Goal: Transaction & Acquisition: Book appointment/travel/reservation

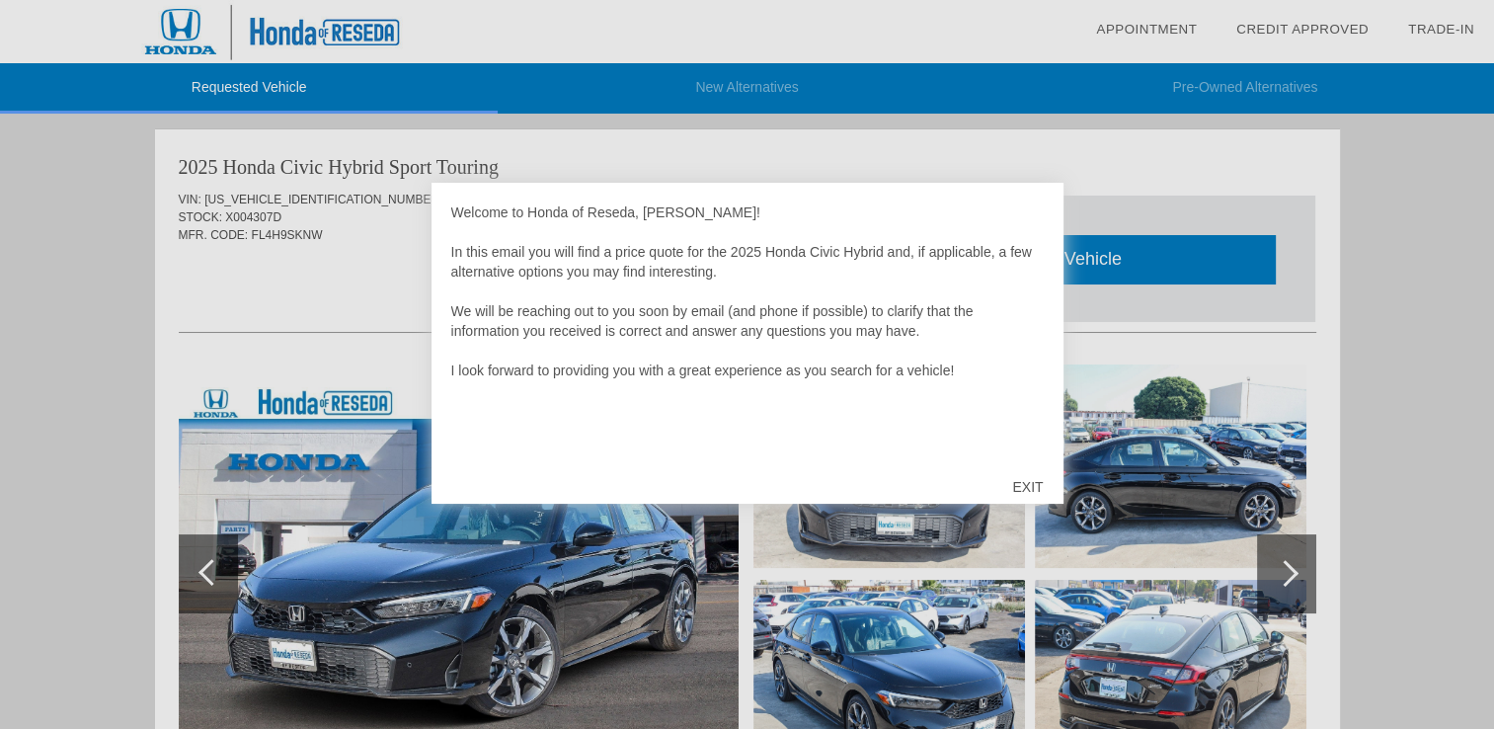
click at [1023, 496] on div "EXIT" at bounding box center [1027, 486] width 70 height 59
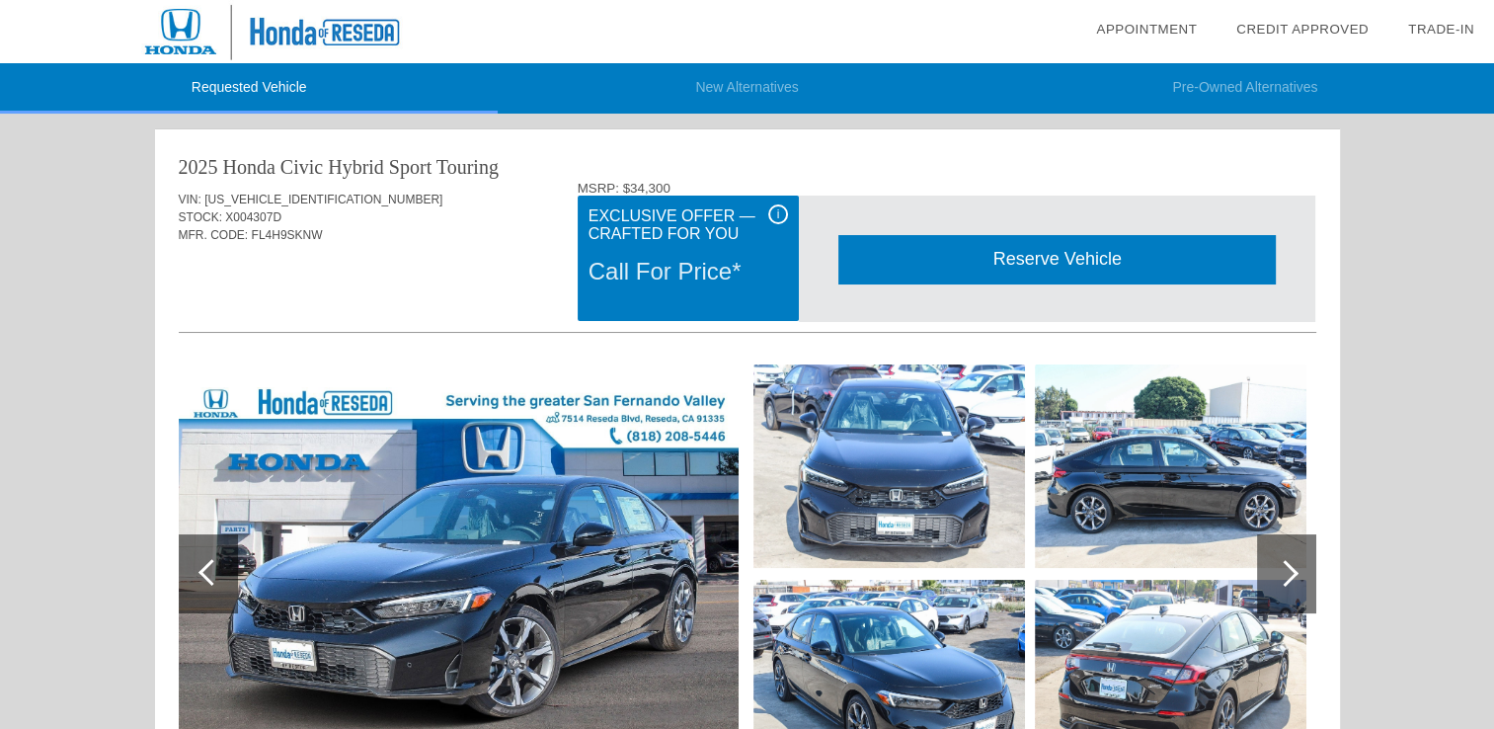
click at [1007, 261] on div "Reserve Vehicle" at bounding box center [1056, 259] width 437 height 48
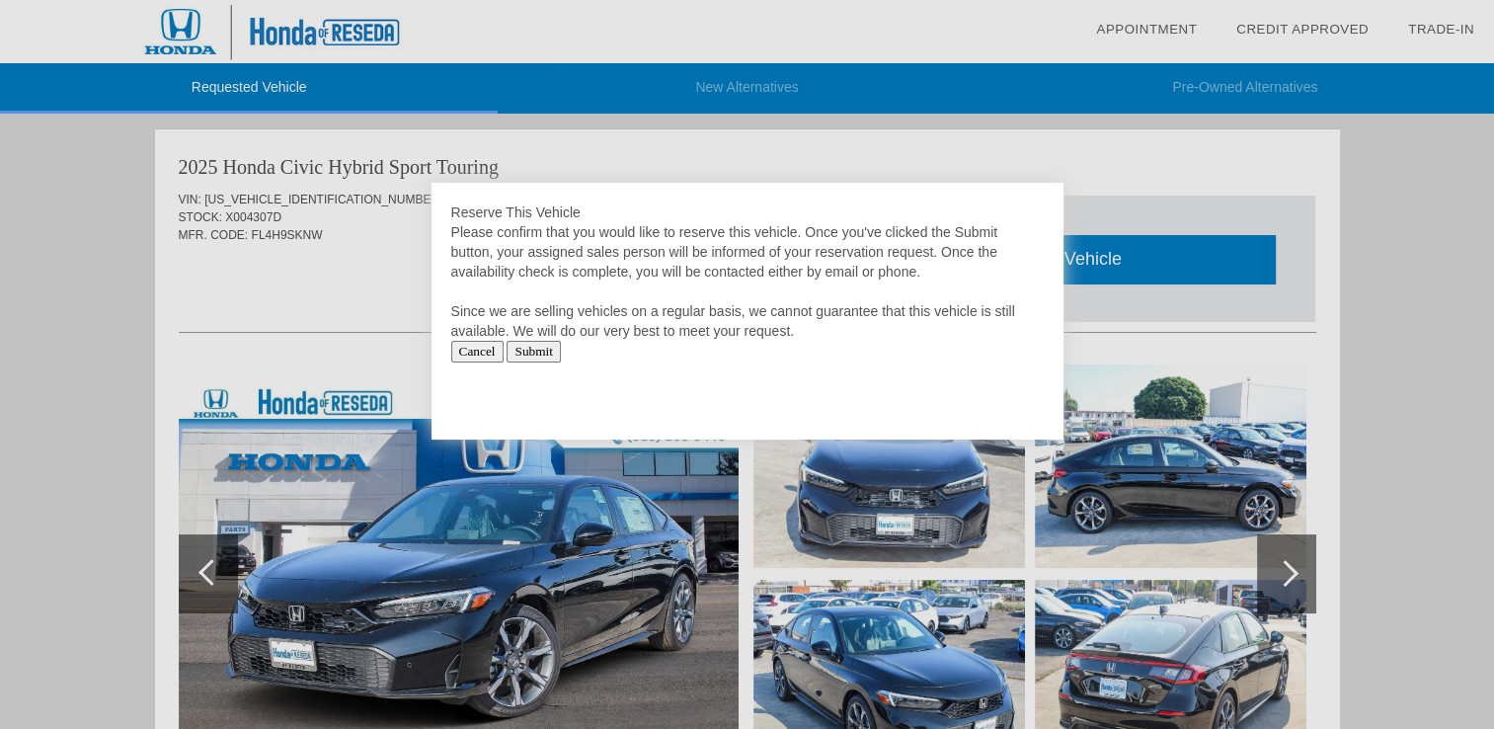
click at [536, 353] on input "Submit" at bounding box center [534, 352] width 54 height 22
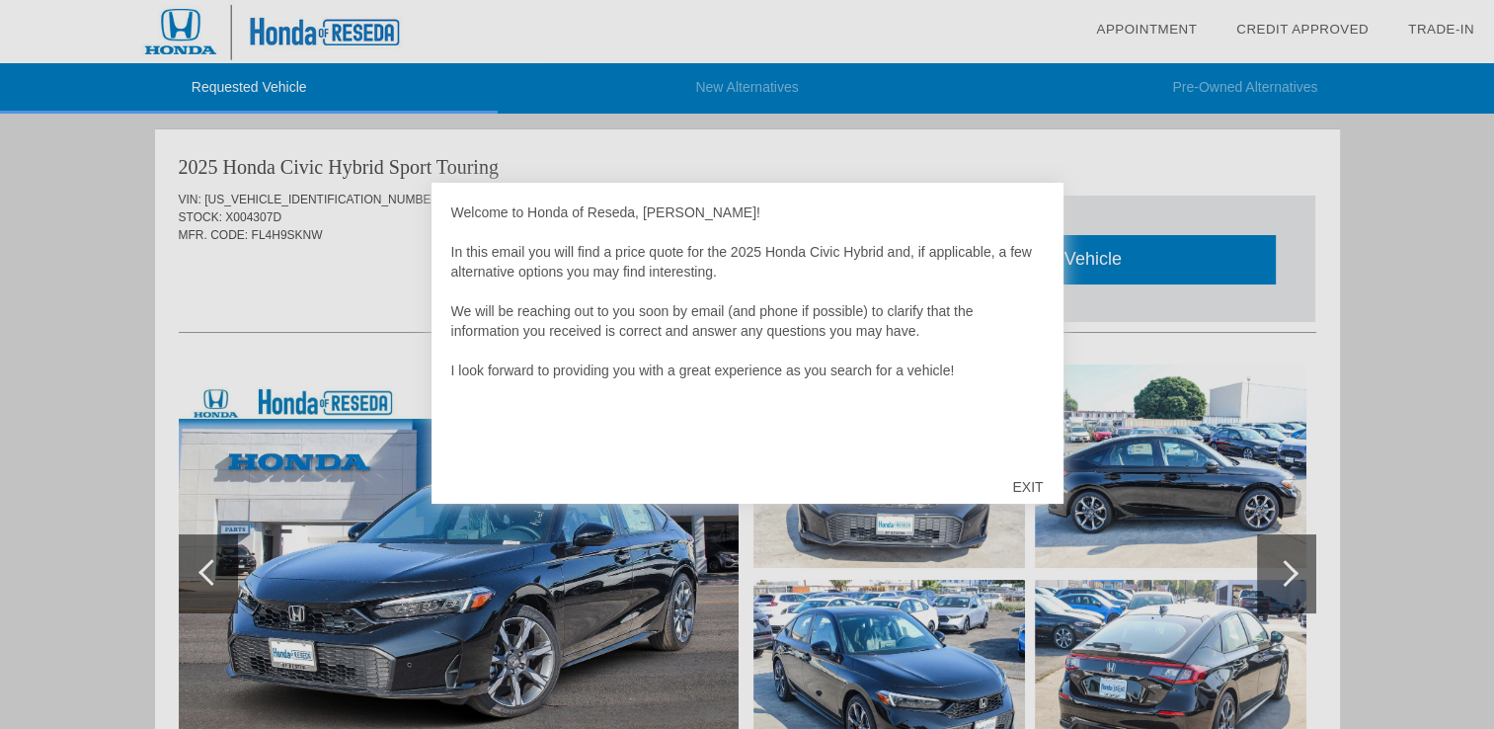
click at [1014, 483] on div "EXIT" at bounding box center [1027, 486] width 70 height 59
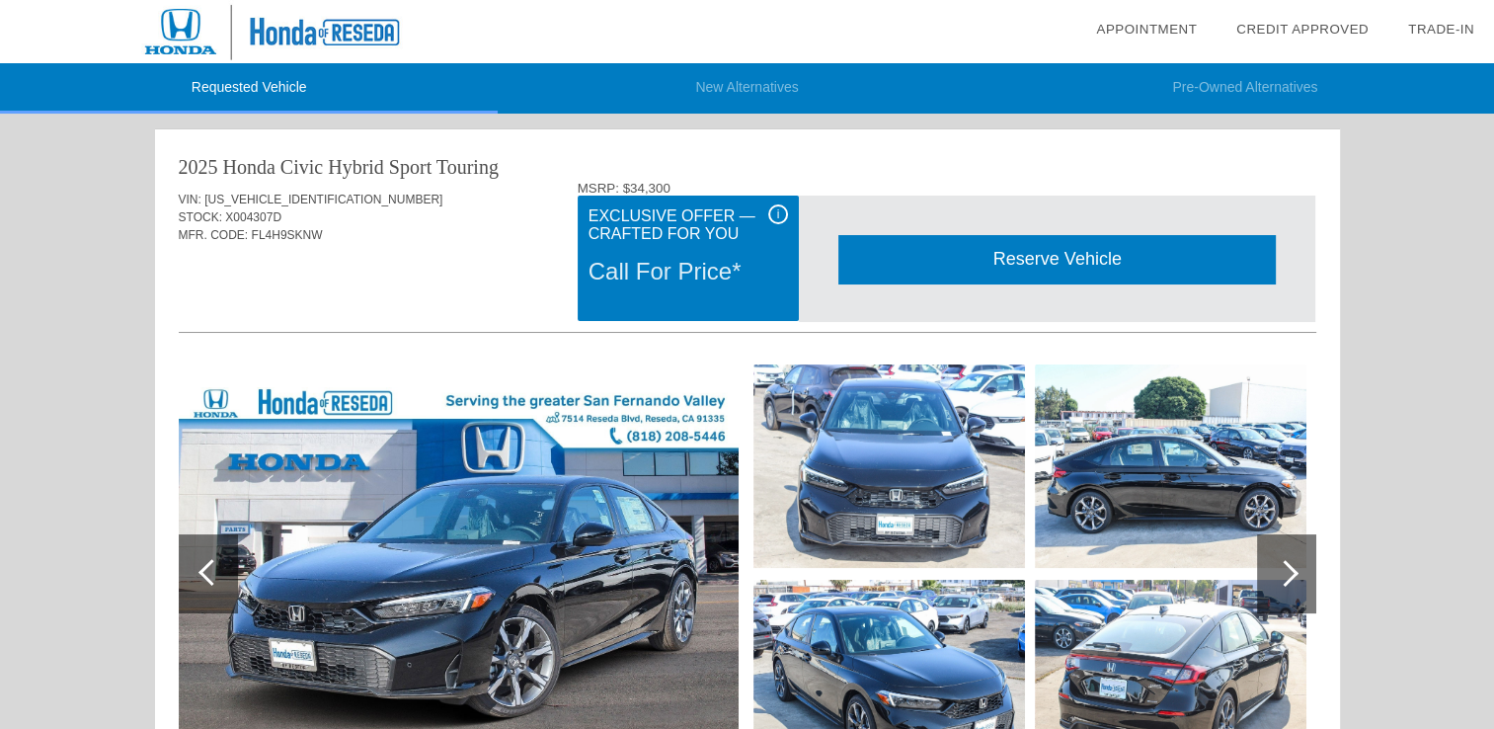
scroll to position [43, 0]
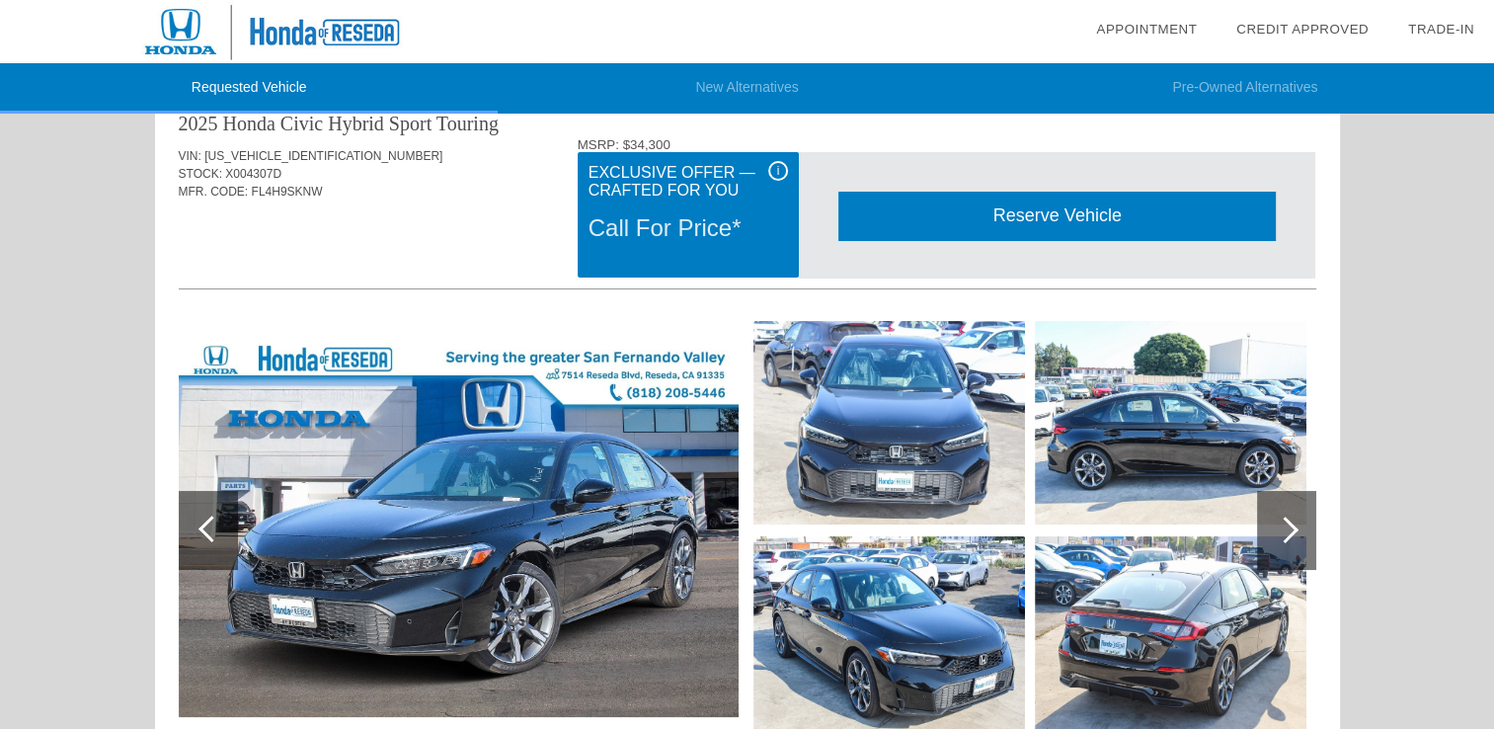
click at [774, 160] on div "i Exclusive Offer — Crafted for You Call For Price*" at bounding box center [688, 214] width 221 height 125
click at [774, 166] on div "i" at bounding box center [778, 171] width 20 height 20
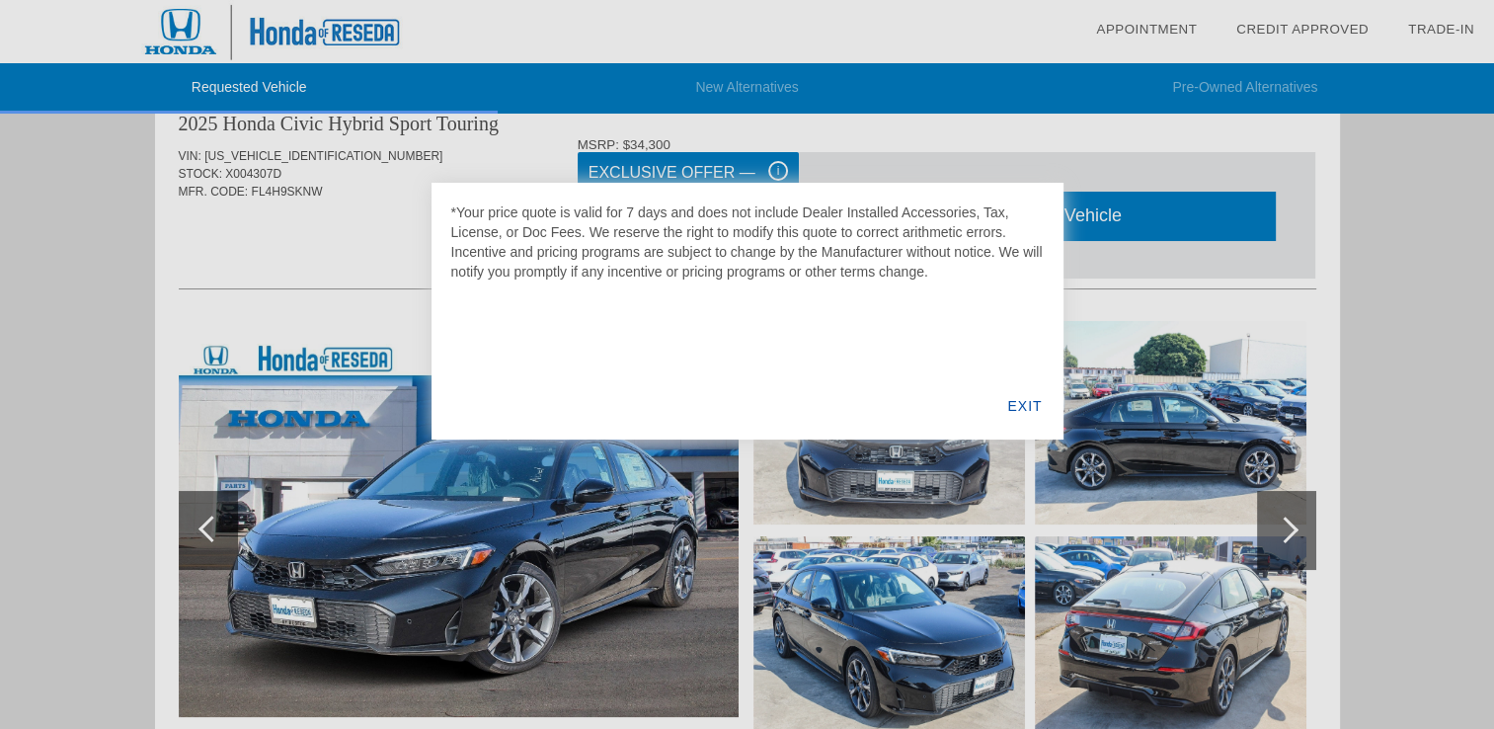
scroll to position [0, 0]
click at [774, 166] on div at bounding box center [747, 364] width 1494 height 729
click at [1013, 401] on div "EXIT" at bounding box center [1024, 405] width 76 height 67
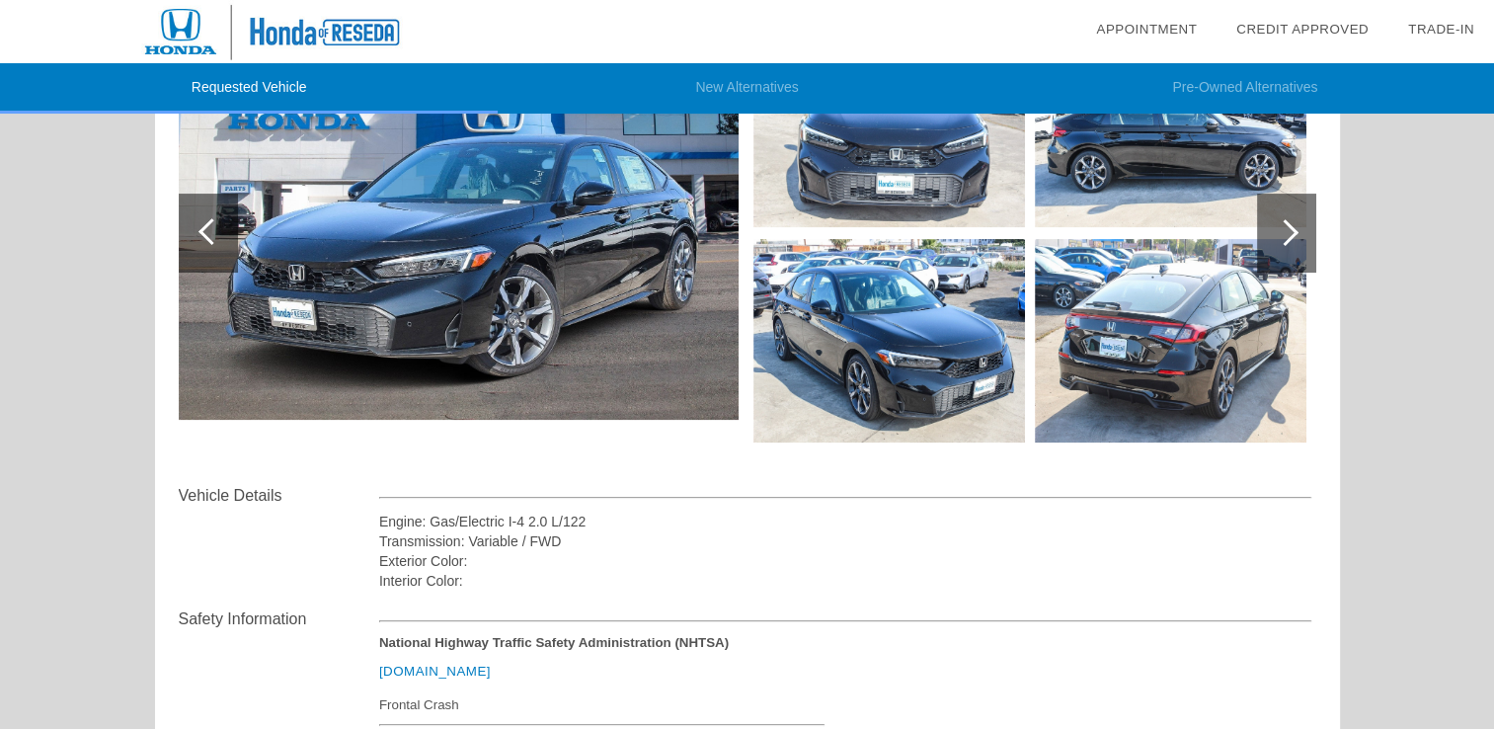
scroll to position [210, 0]
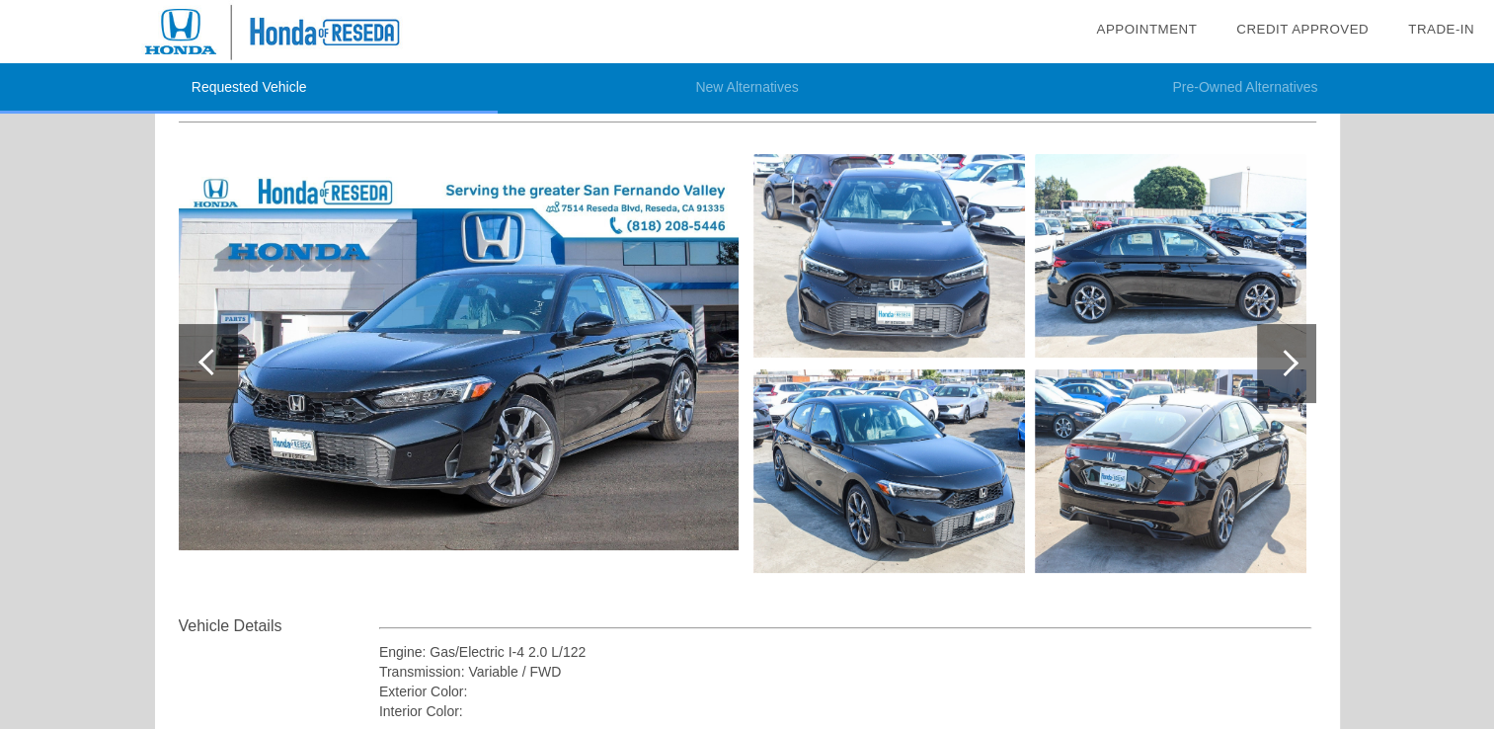
click at [1271, 393] on div at bounding box center [1286, 363] width 59 height 79
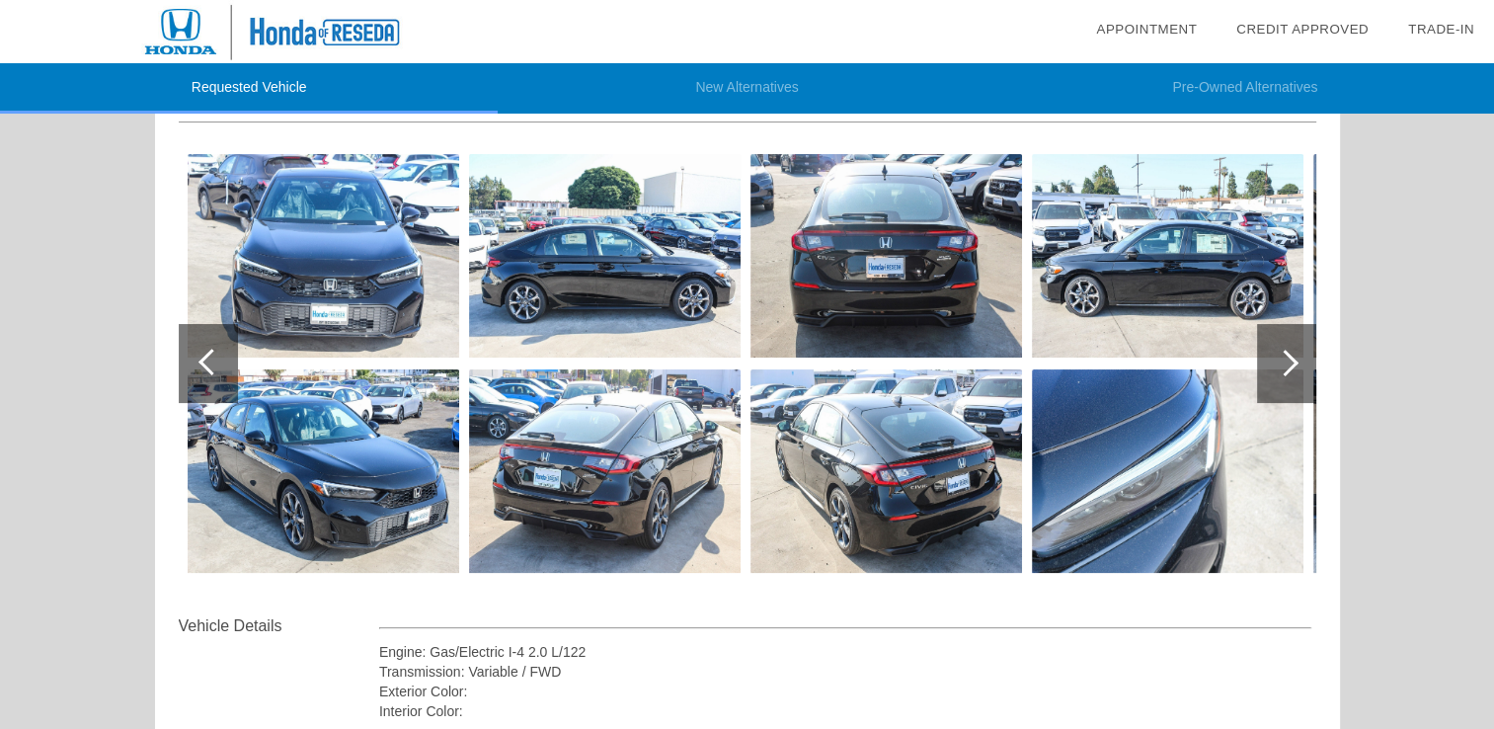
click at [1271, 393] on div at bounding box center [1286, 363] width 59 height 79
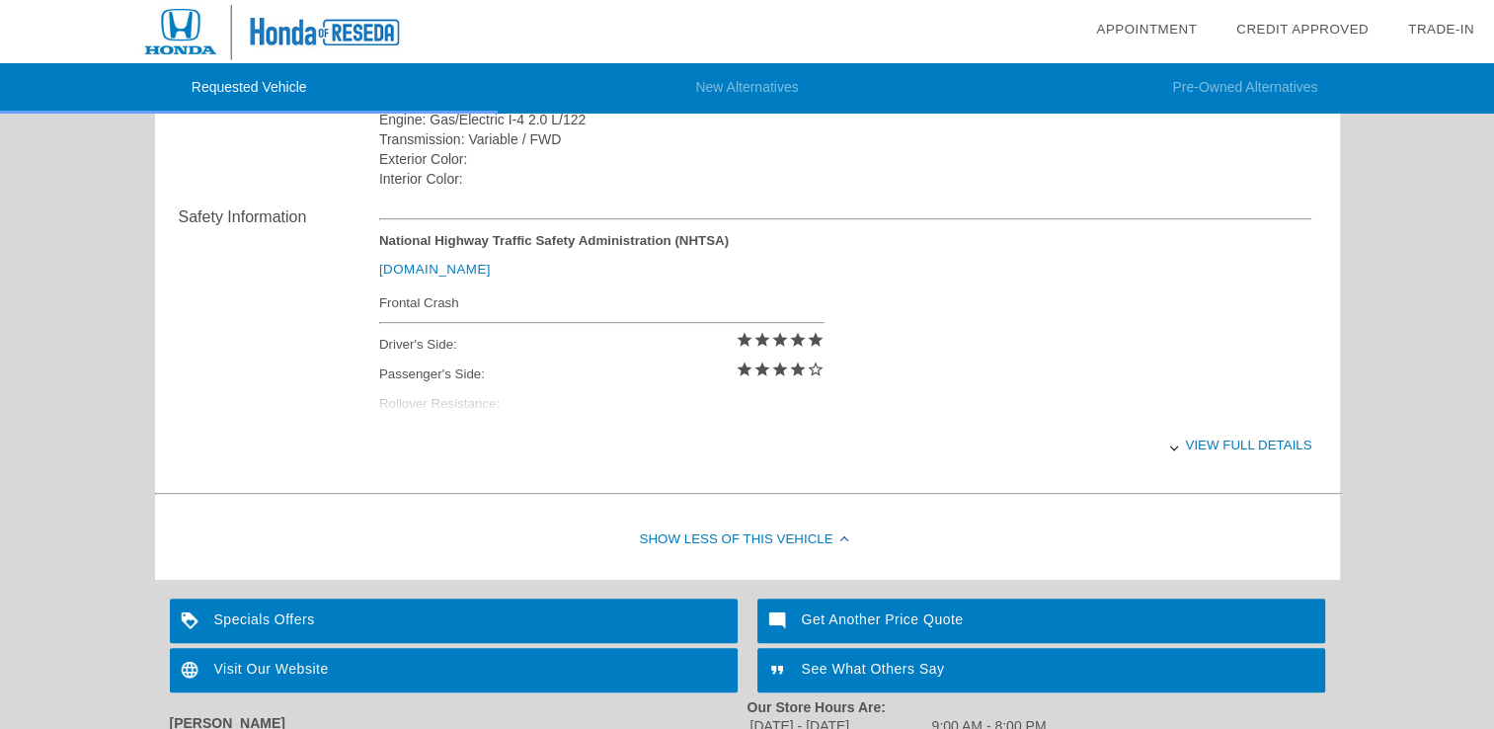
scroll to position [742, 0]
